Goal: Browse casually: Explore the website without a specific task or goal

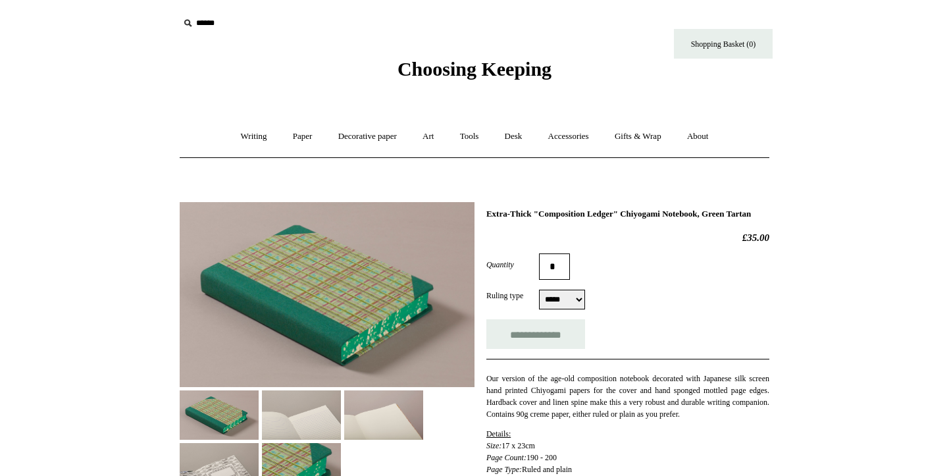
select select "*****"
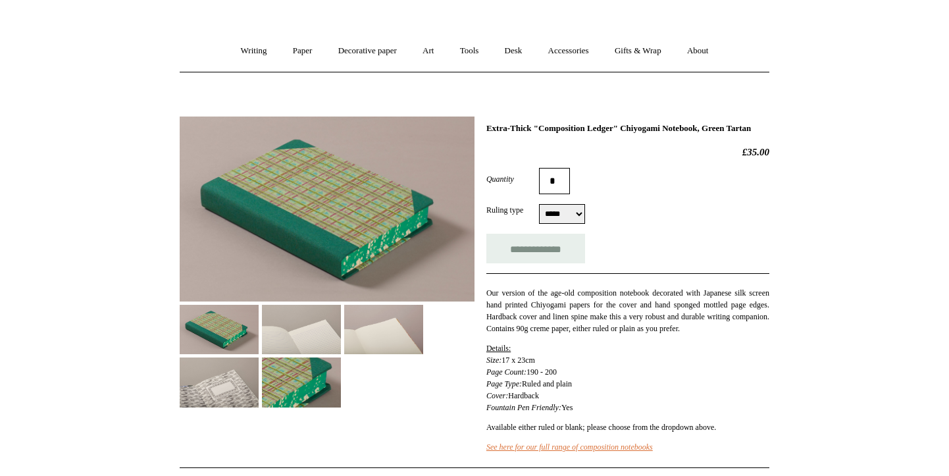
scroll to position [163, 0]
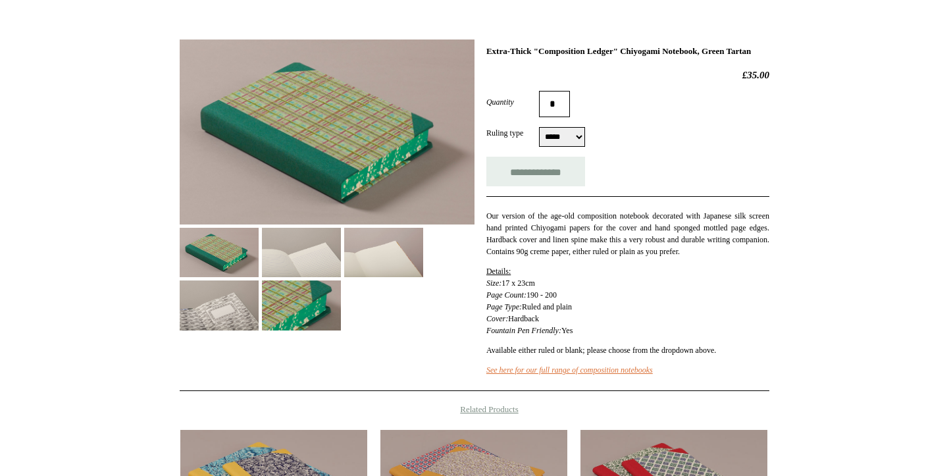
click at [305, 313] on img at bounding box center [301, 304] width 79 height 49
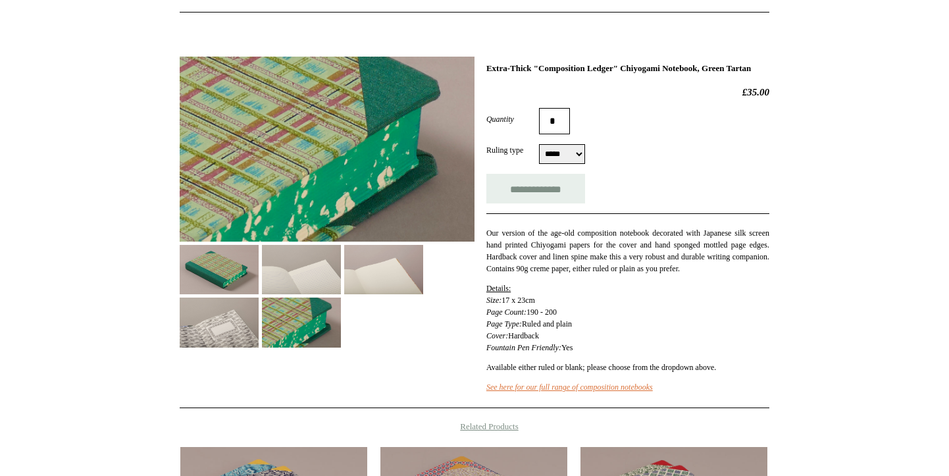
scroll to position [144, 0]
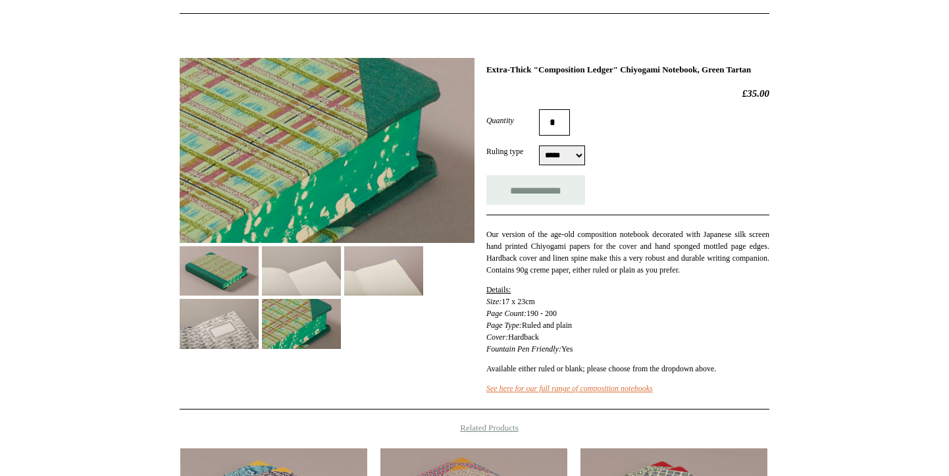
click at [236, 331] on img at bounding box center [219, 323] width 79 height 49
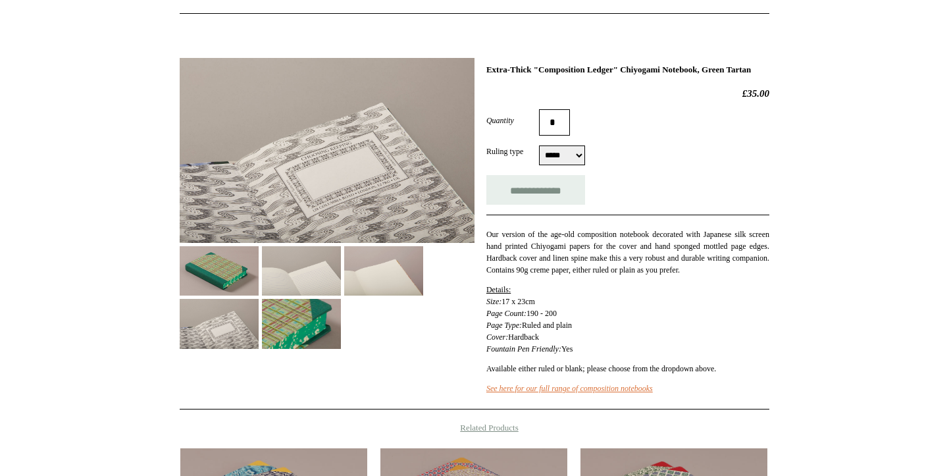
click at [245, 281] on img at bounding box center [219, 270] width 79 height 49
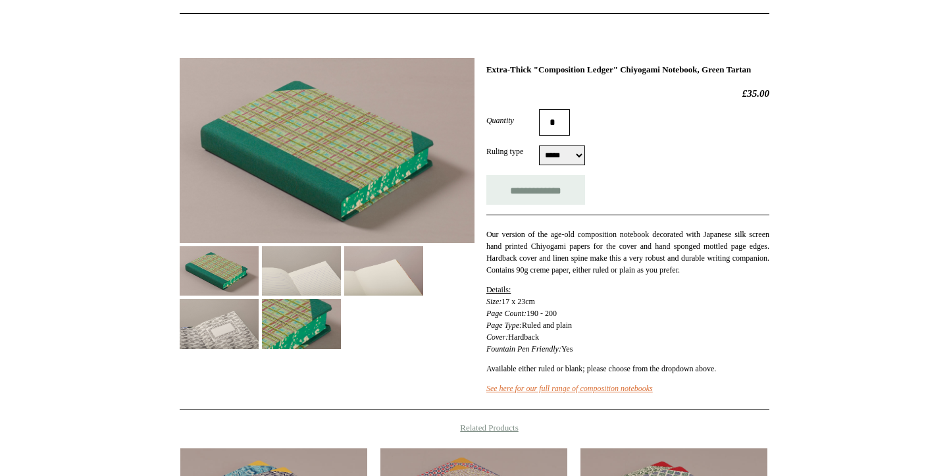
click at [288, 275] on img at bounding box center [301, 270] width 79 height 49
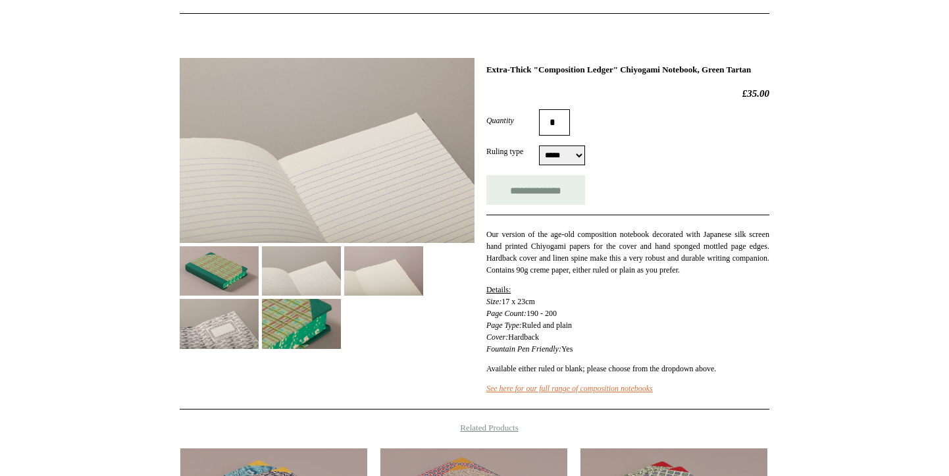
click at [366, 274] on img at bounding box center [383, 270] width 79 height 49
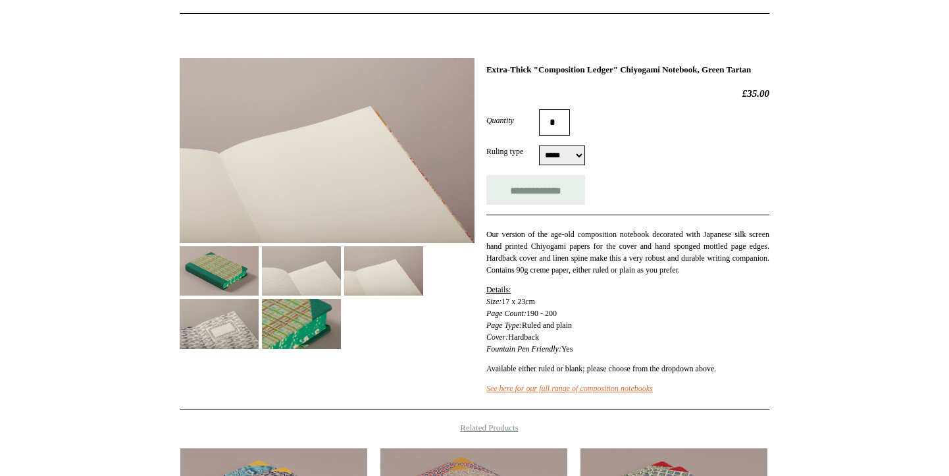
click at [209, 263] on img at bounding box center [219, 270] width 79 height 49
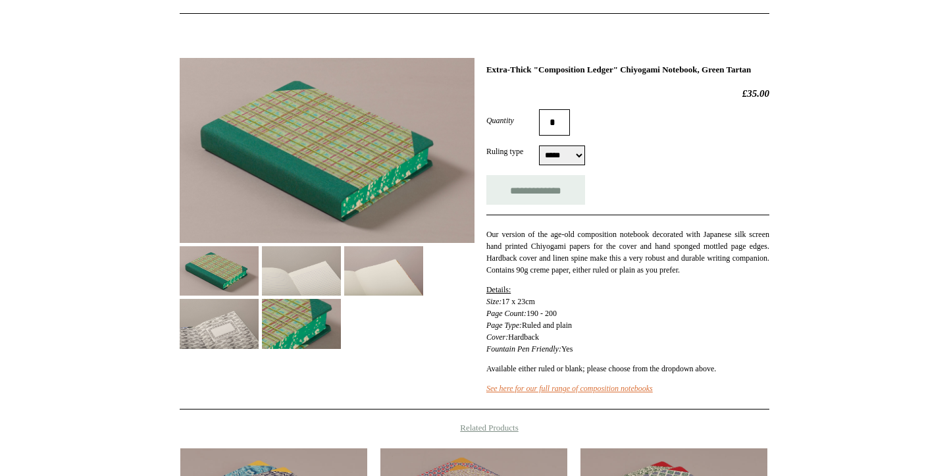
click at [210, 339] on img at bounding box center [219, 323] width 79 height 49
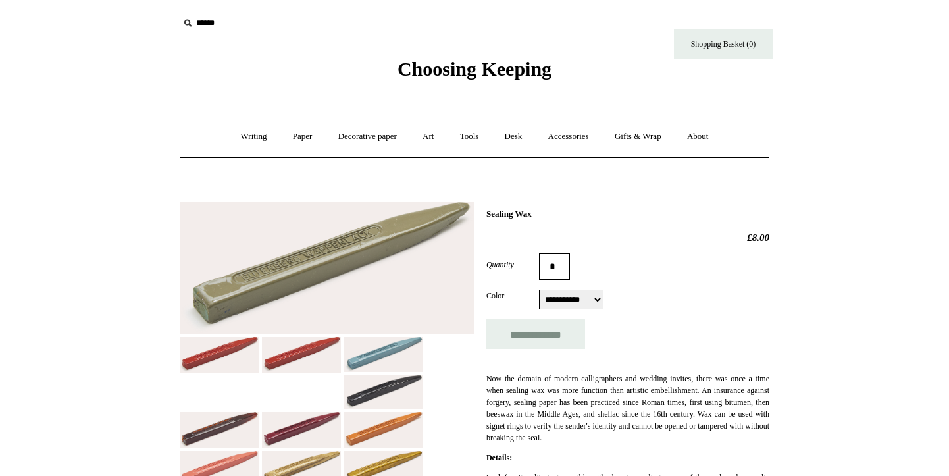
select select "**********"
click at [372, 133] on link "Decorative paper +" at bounding box center [367, 136] width 82 height 35
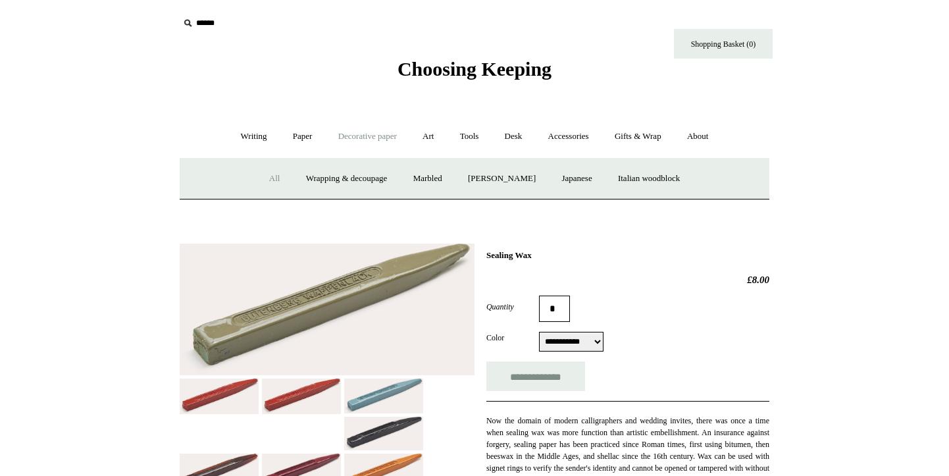
click at [263, 179] on link "All" at bounding box center [274, 178] width 35 height 35
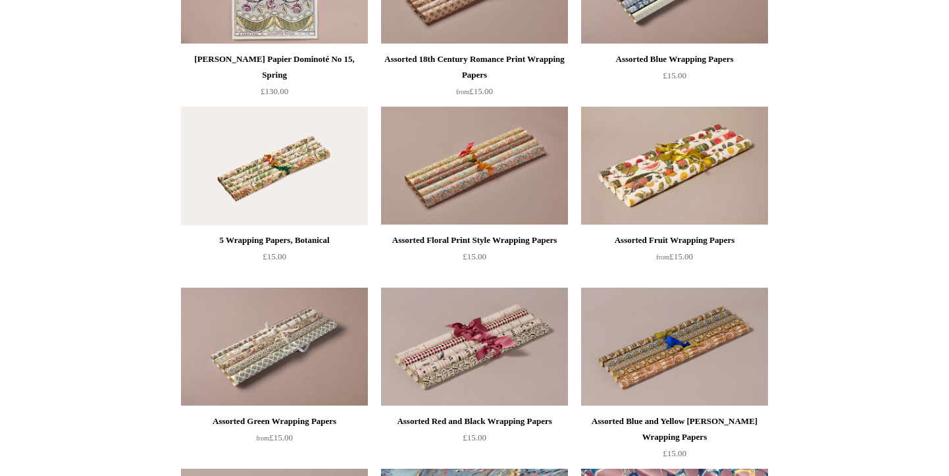
scroll to position [1518, 0]
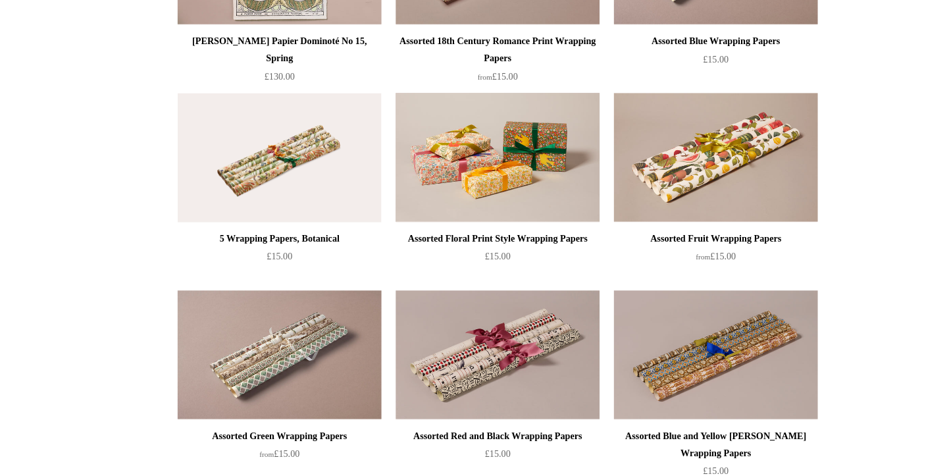
click at [497, 184] on img at bounding box center [474, 160] width 187 height 118
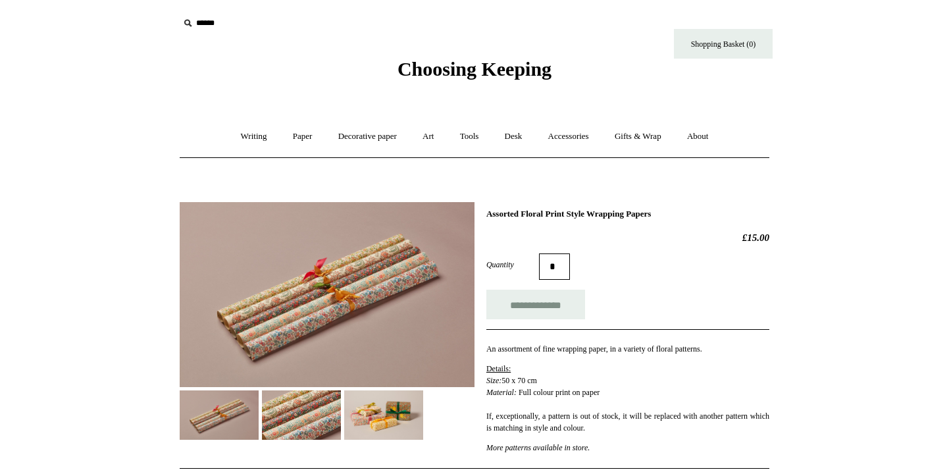
click at [376, 423] on img at bounding box center [383, 414] width 79 height 49
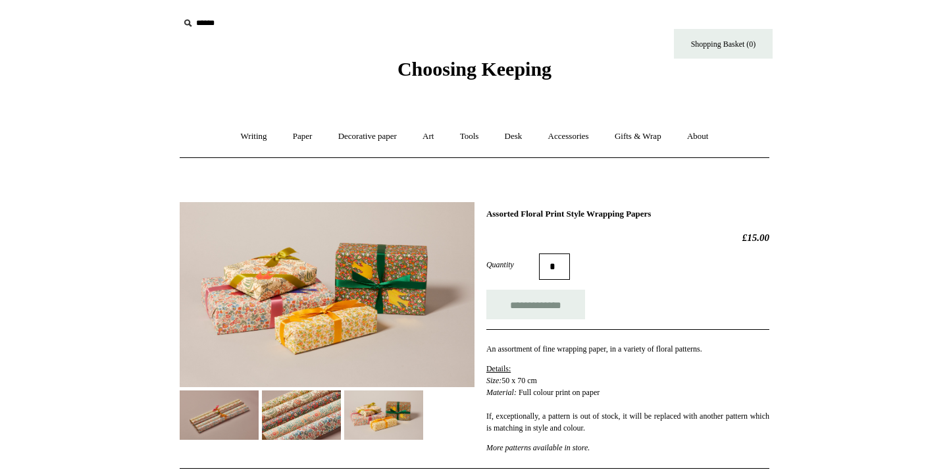
click at [362, 138] on link "Decorative paper +" at bounding box center [367, 136] width 82 height 35
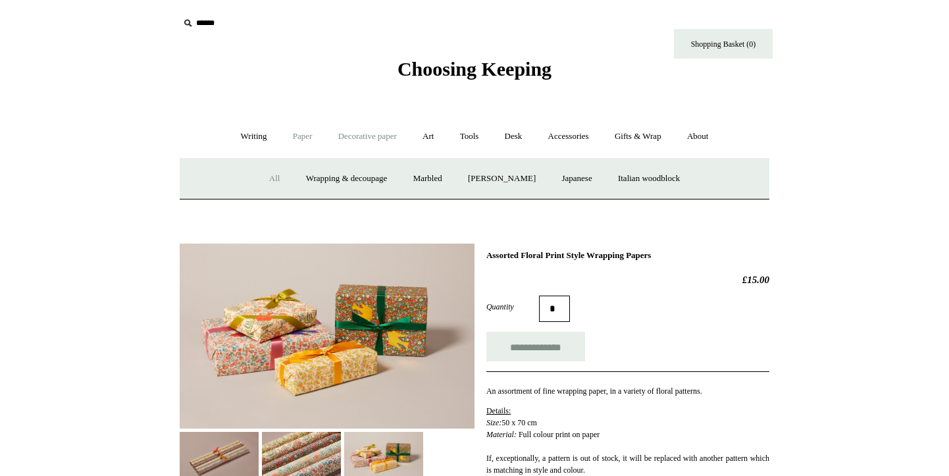
click at [297, 133] on link "Paper +" at bounding box center [302, 136] width 43 height 35
click at [255, 142] on link "Writing +" at bounding box center [254, 136] width 50 height 35
click at [597, 141] on link "Accessories +" at bounding box center [568, 136] width 64 height 35
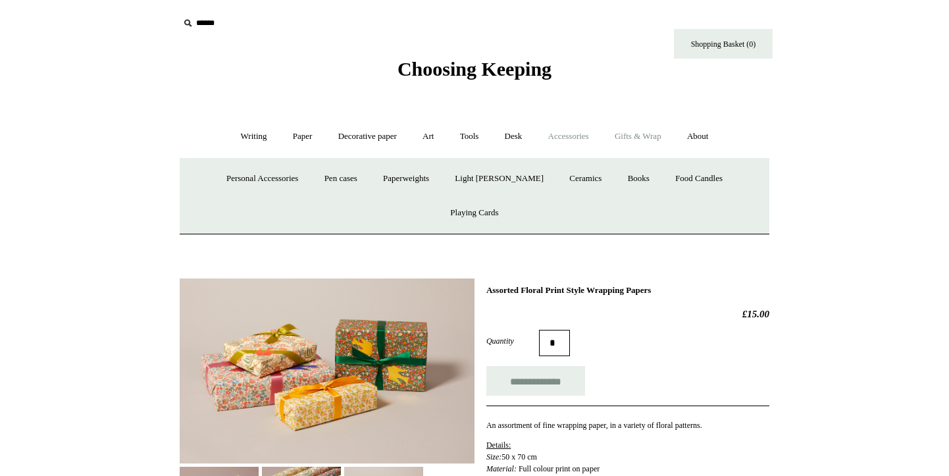
click at [617, 141] on link "Gifts & Wrap +" at bounding box center [638, 136] width 70 height 35
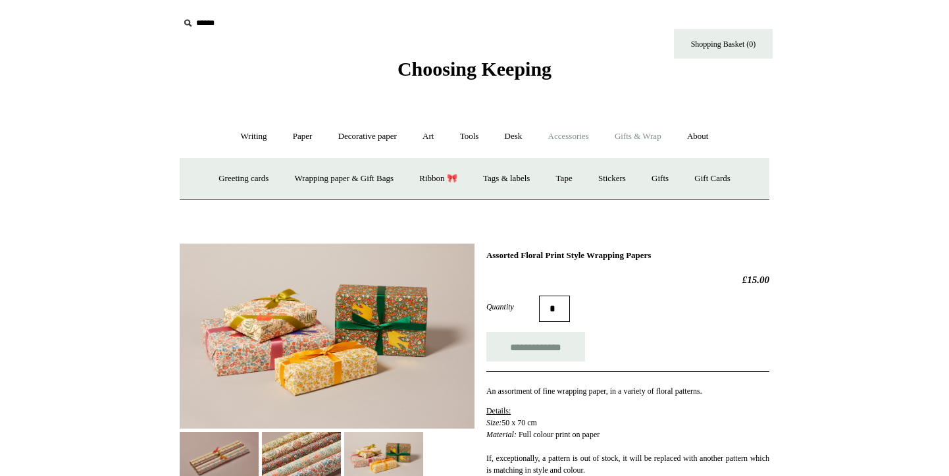
click at [583, 141] on link "Accessories +" at bounding box center [568, 136] width 64 height 35
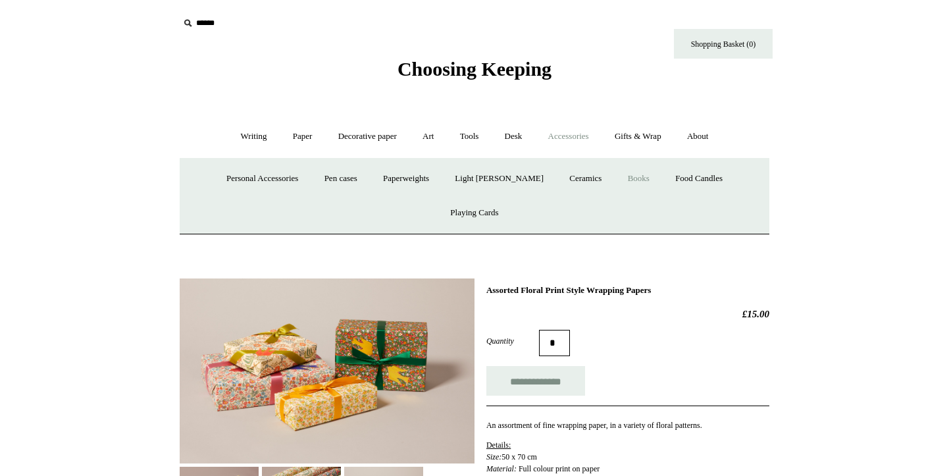
click at [616, 177] on link "Books" at bounding box center [638, 178] width 45 height 35
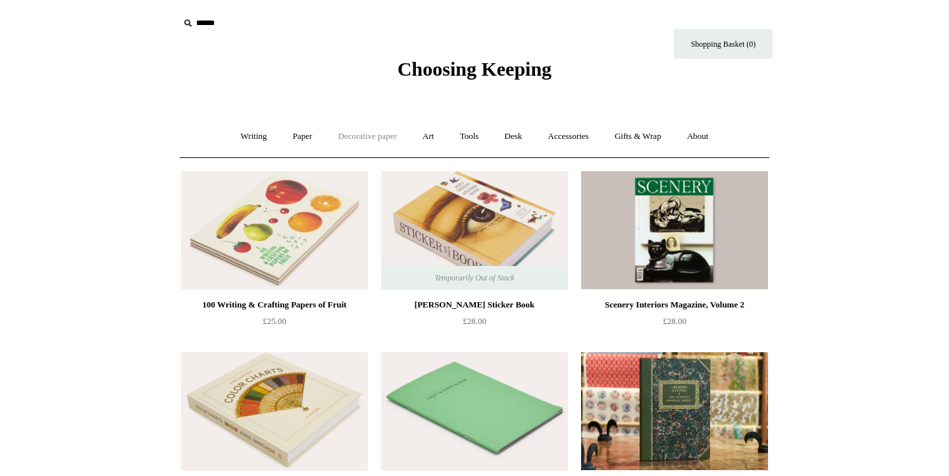
click at [384, 132] on link "Decorative paper +" at bounding box center [367, 136] width 82 height 35
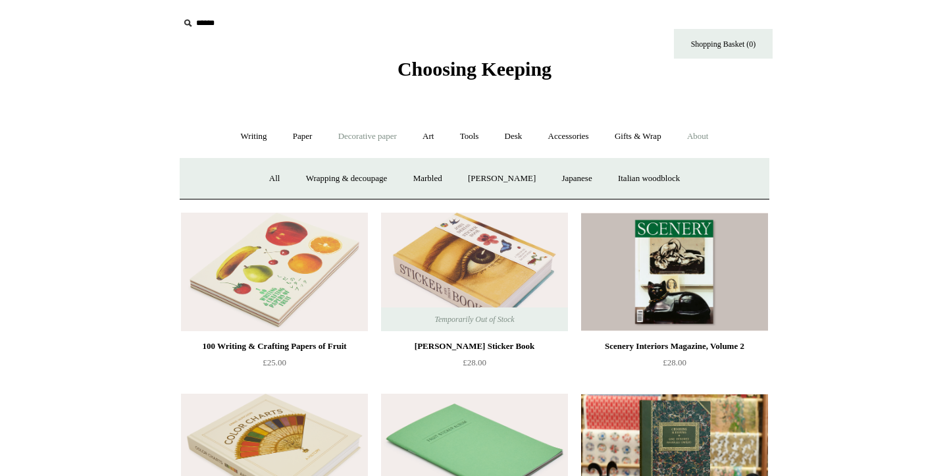
click at [705, 145] on link "About +" at bounding box center [697, 136] width 45 height 35
click at [323, 174] on link "About us" at bounding box center [336, 178] width 55 height 35
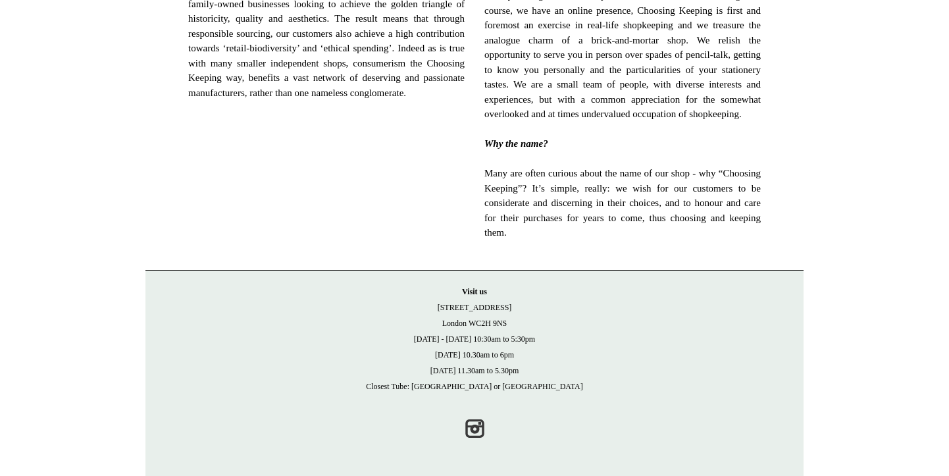
scroll to position [905, 0]
click at [466, 431] on link "Instagram" at bounding box center [474, 428] width 29 height 29
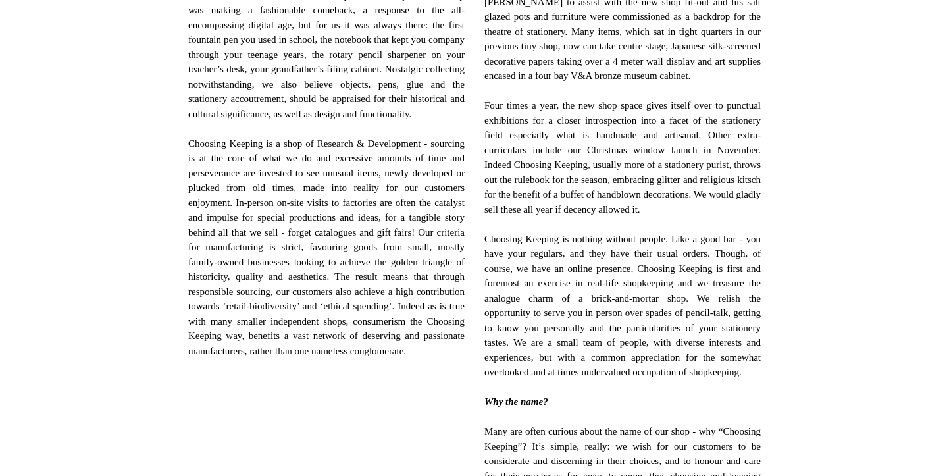
scroll to position [282, 0]
